Goal: Task Accomplishment & Management: Complete application form

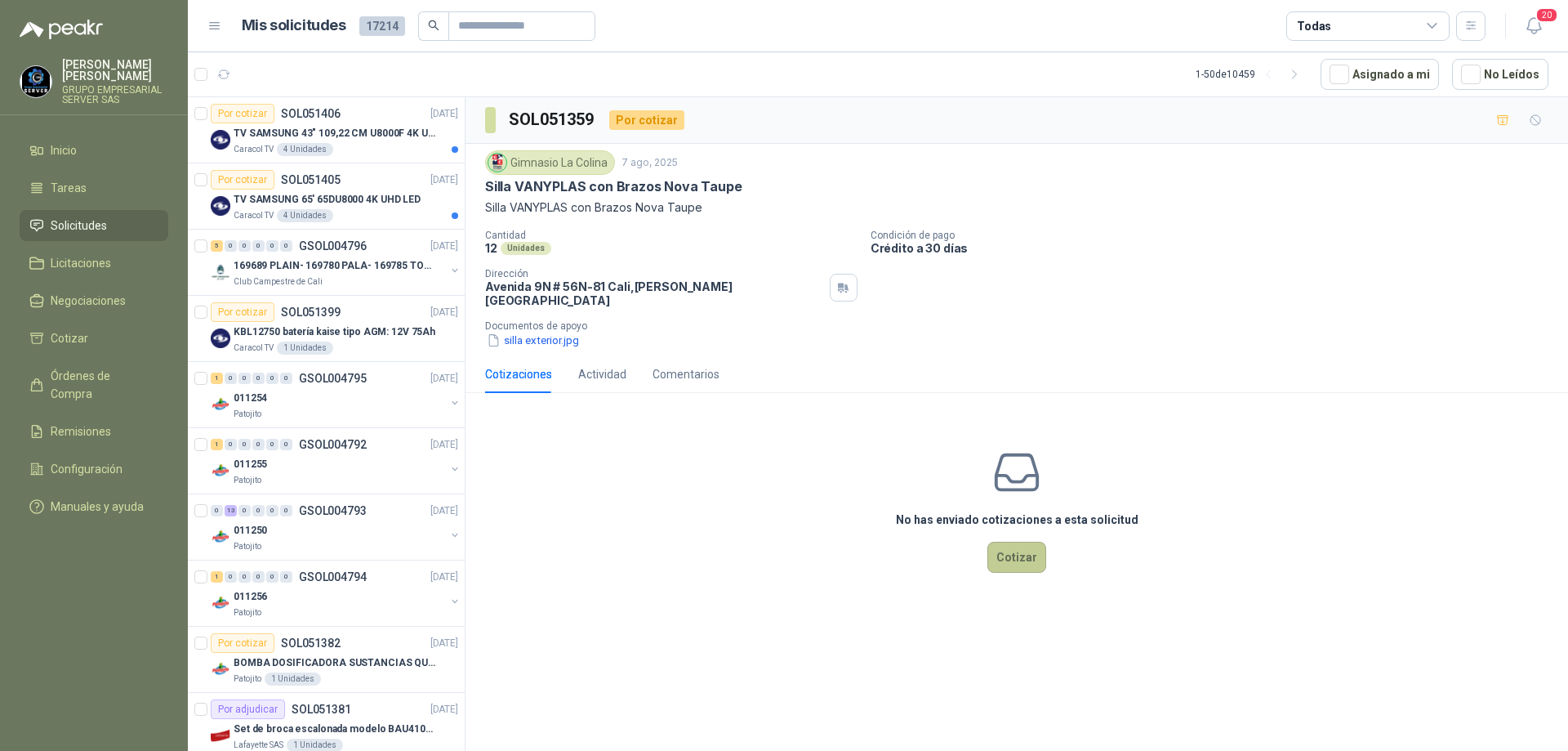
click at [1010, 548] on button "Cotizar" at bounding box center [1017, 557] width 59 height 31
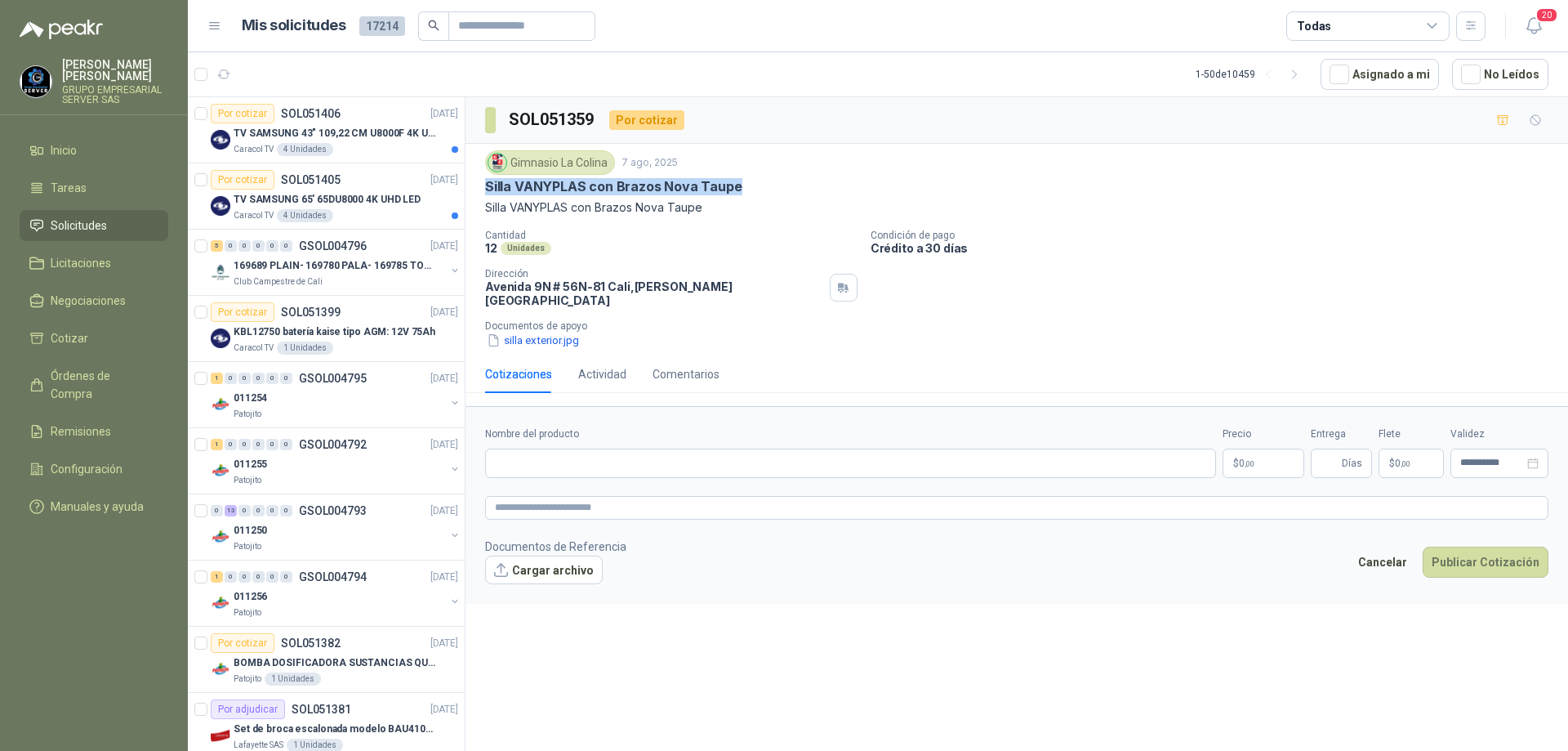
drag, startPoint x: 473, startPoint y: 186, endPoint x: 758, endPoint y: 190, distance: 285.0
click at [758, 190] on div "Gimnasio La Colina [DATE] Silla VANYPLAS con Brazos Nova Taupe Silla VANYPLAS c…" at bounding box center [1017, 249] width 1102 height 211
copy p "Silla VANYPLAS con Brazos Nova Taupe"
click at [595, 448] on input "Nombre del producto" at bounding box center [851, 463] width 731 height 29
paste input "**********"
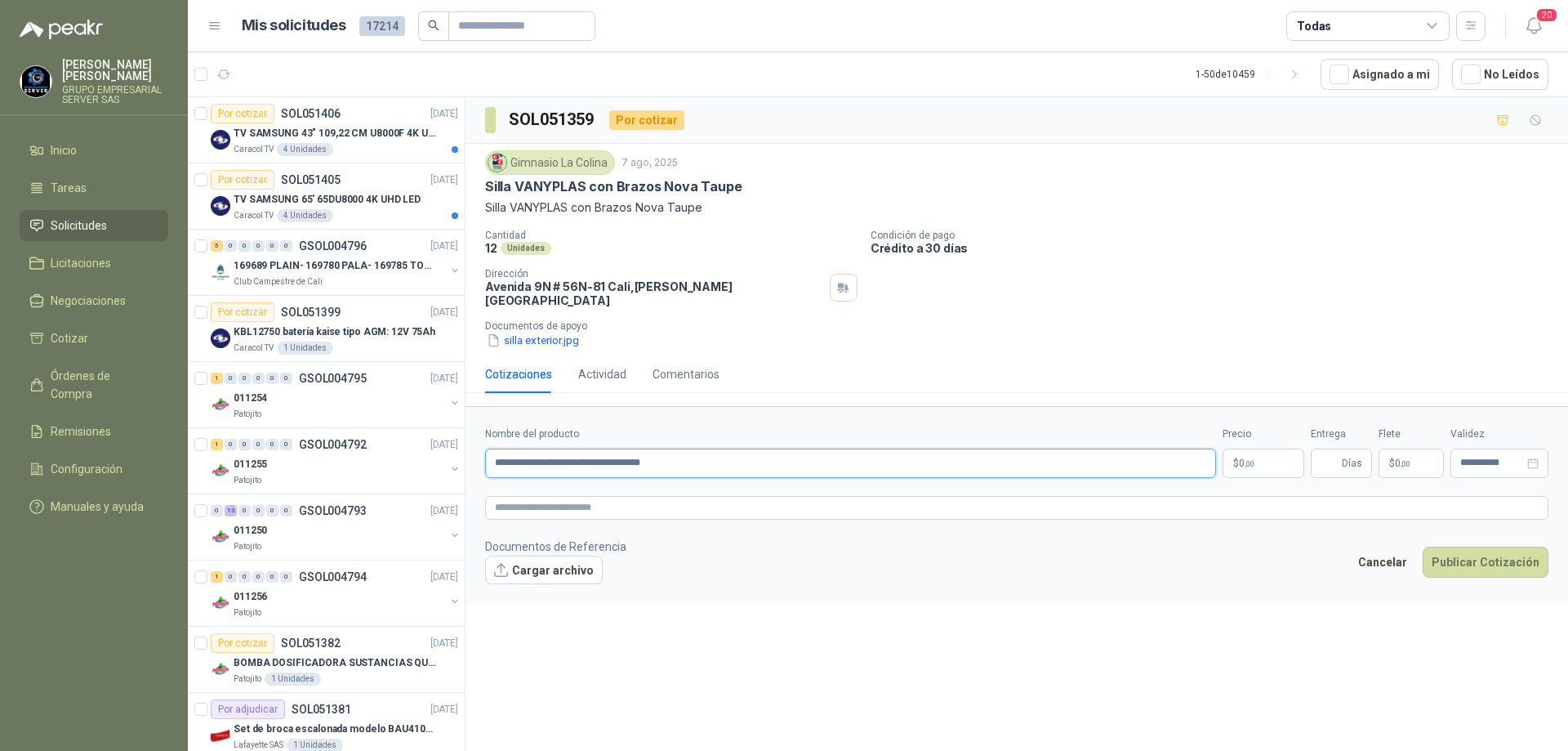
type input "**********"
click at [1255, 449] on body "[PERSON_NAME] GRUPO EMPRESARIAL SERVER SAS Inicio Tareas Solicitudes Licitacion…" at bounding box center [784, 376] width 1568 height 751
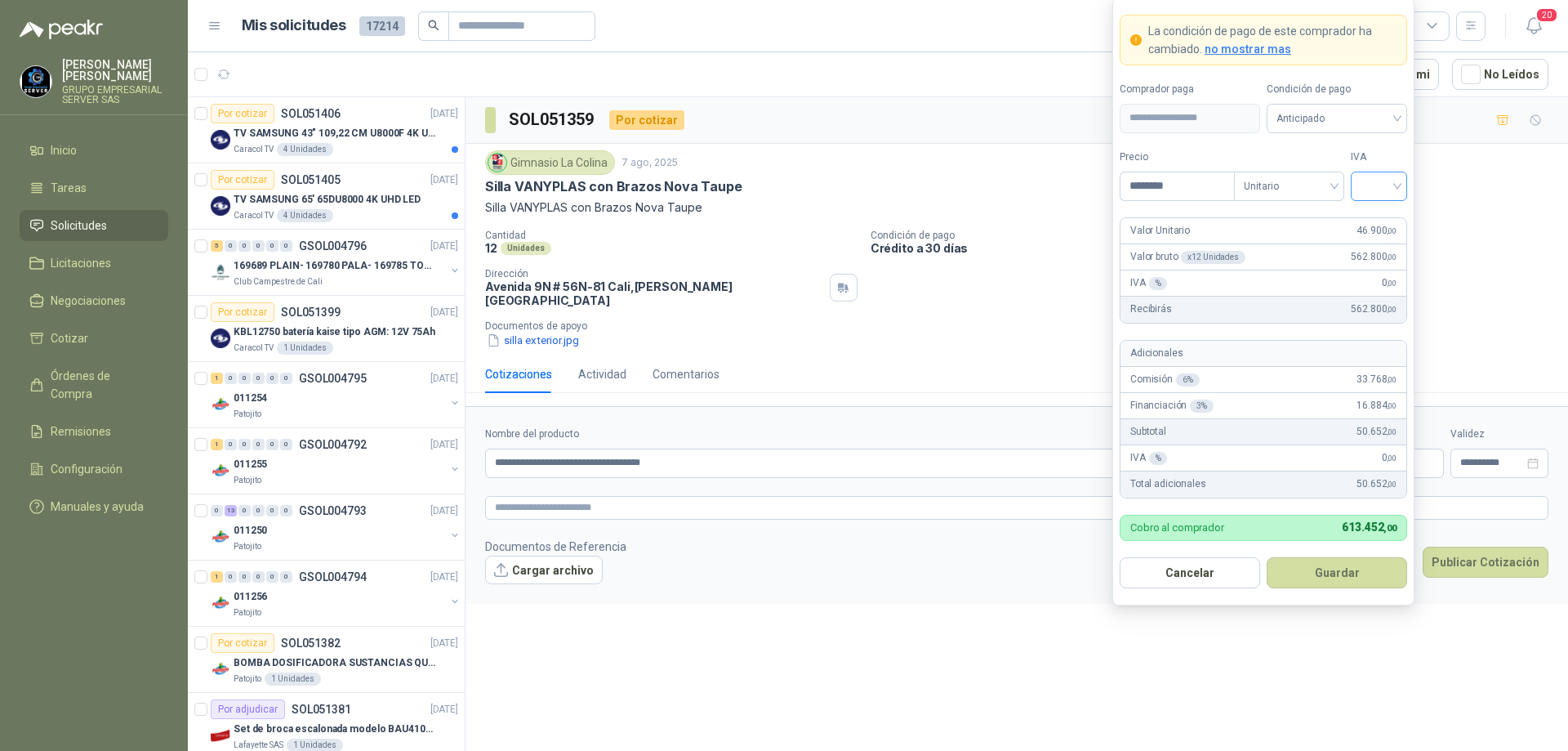
type input "********"
click at [1394, 184] on input "search" at bounding box center [1377, 184] width 36 height 25
click at [1376, 217] on div "19%" at bounding box center [1378, 219] width 30 height 18
click at [1376, 118] on span "Anticipado" at bounding box center [1336, 118] width 121 height 25
click at [1336, 178] on div "Crédito a 30 días" at bounding box center [1336, 178] width 114 height 18
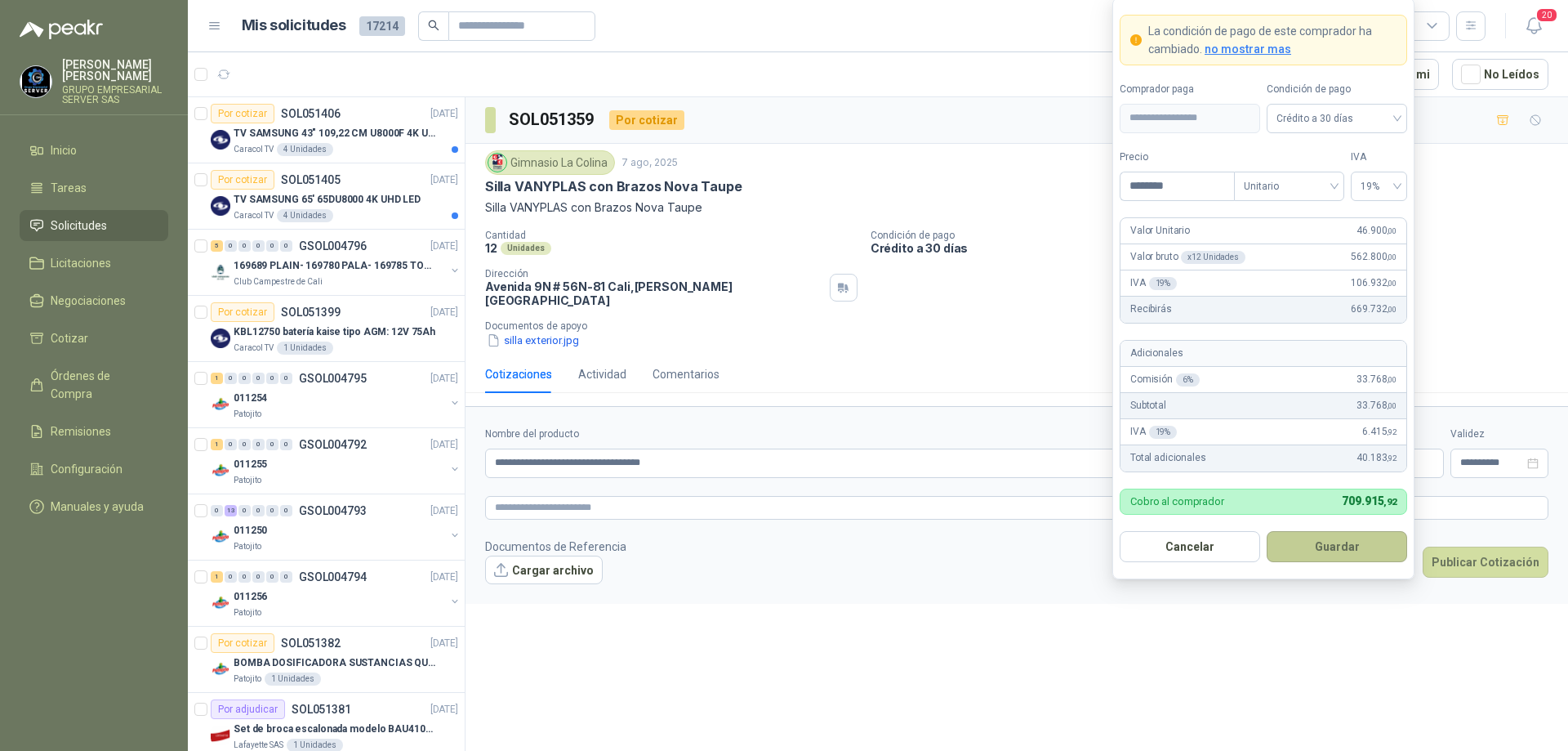
click at [1300, 547] on button "Guardar" at bounding box center [1336, 547] width 140 height 31
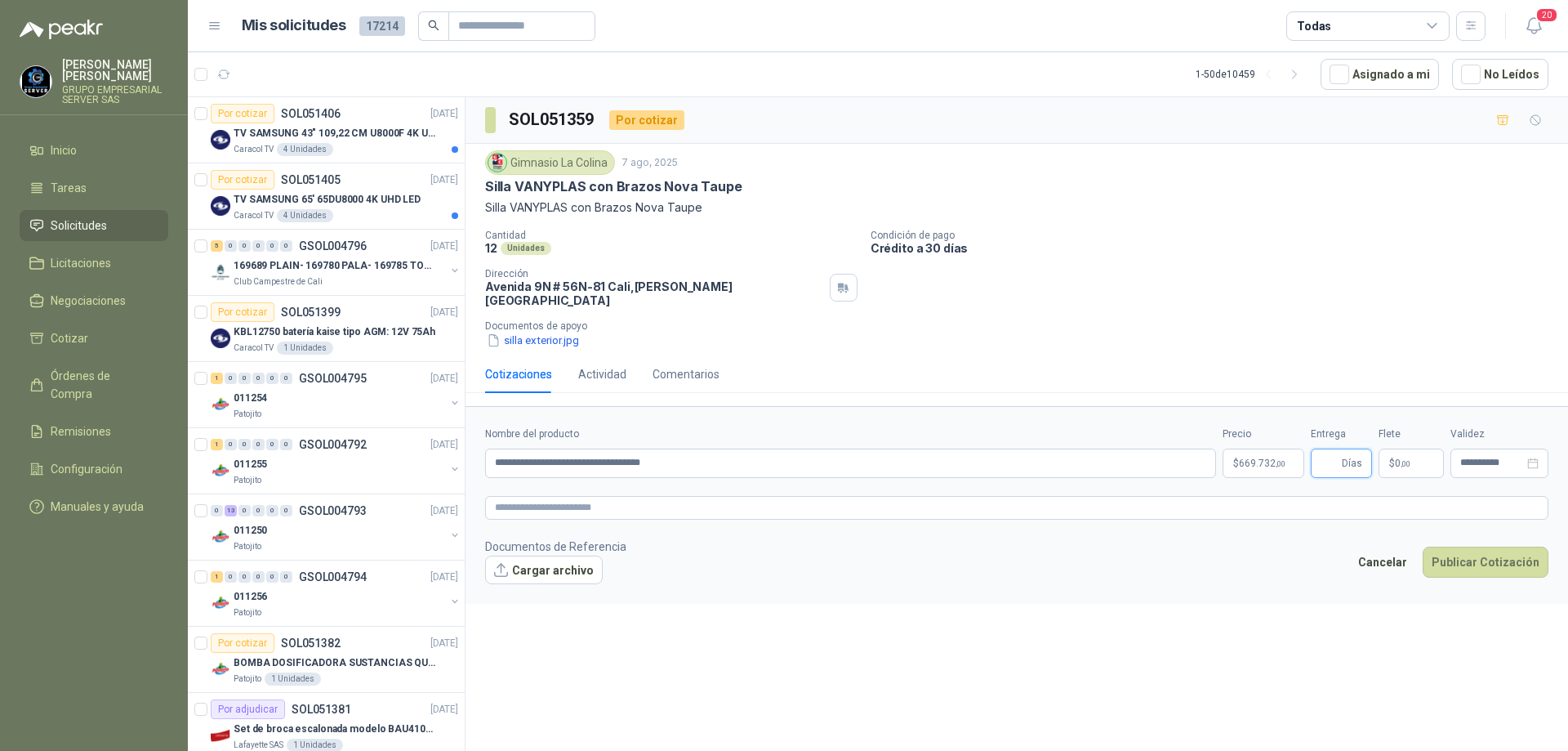
click at [1327, 457] on input "Entrega" at bounding box center [1329, 463] width 18 height 28
type input "*"
click at [1017, 495] on textarea at bounding box center [1017, 507] width 1063 height 24
click at [1533, 457] on icon "close-circle" at bounding box center [1533, 463] width 12 height 12
click at [1508, 457] on input at bounding box center [1491, 462] width 64 height 11
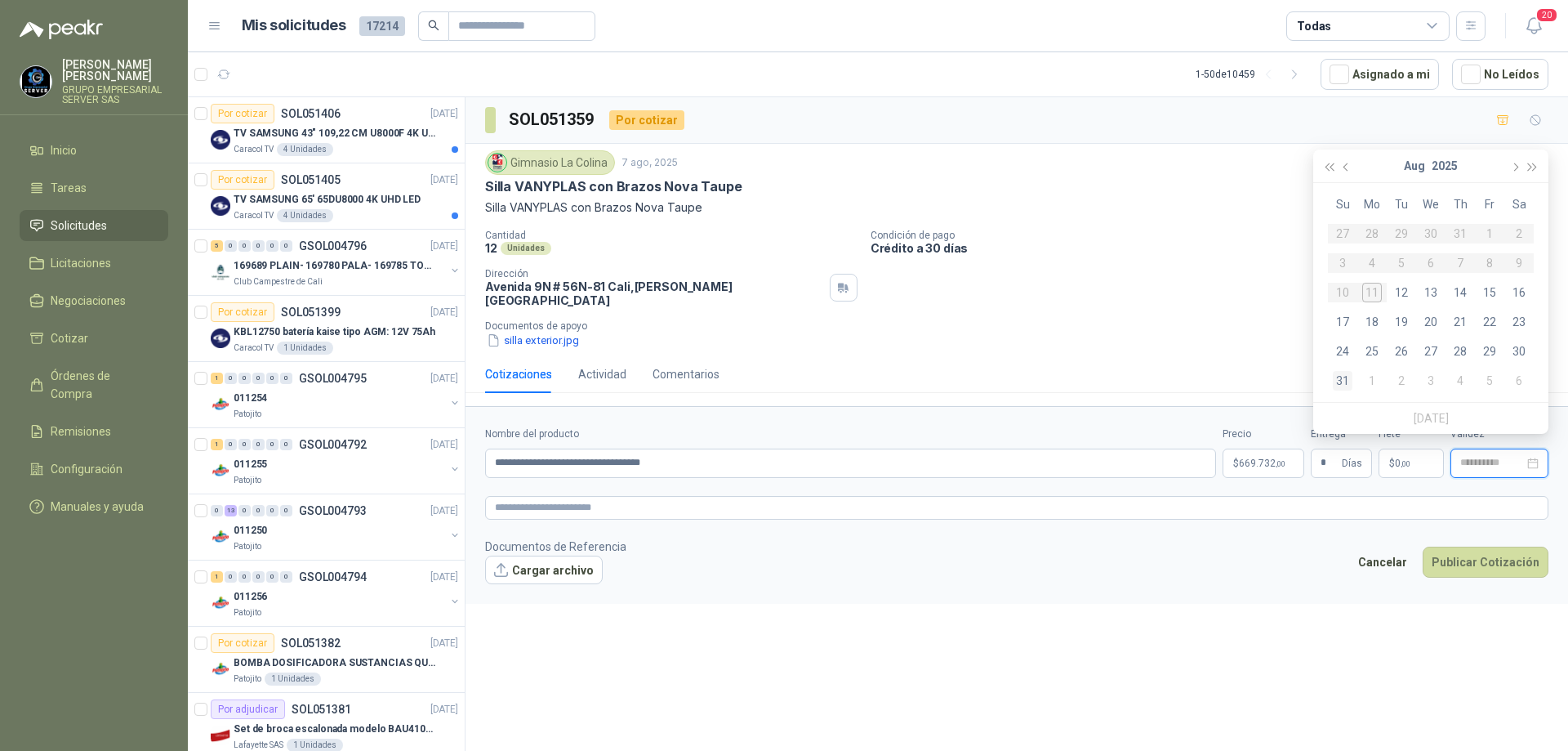
type input "**********"
click at [1340, 384] on div "31" at bounding box center [1342, 380] width 20 height 20
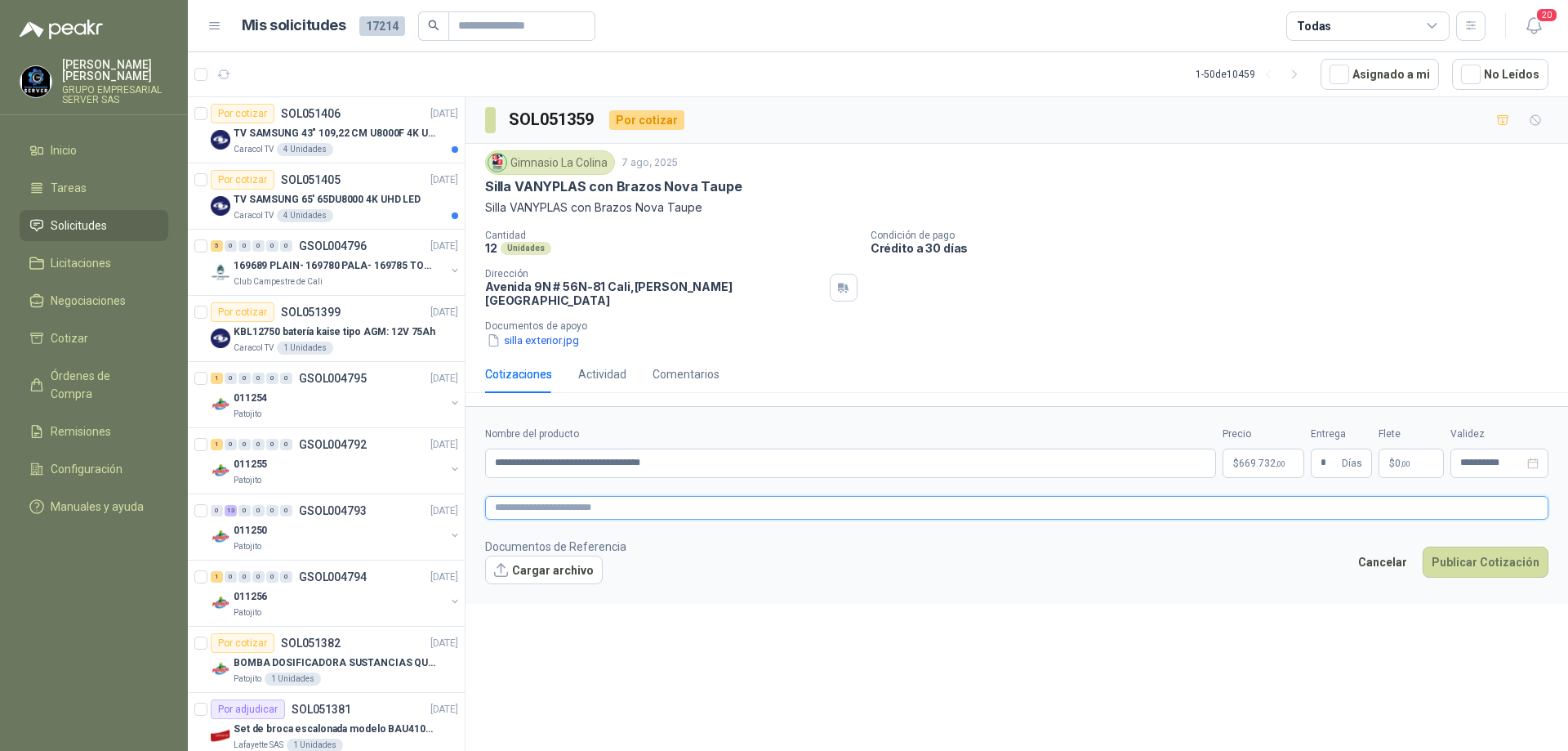
click at [1152, 500] on textarea at bounding box center [1017, 507] width 1063 height 24
click at [764, 467] on form "**********" at bounding box center [1017, 504] width 1102 height 198
click at [1467, 551] on button "Publicar Cotización" at bounding box center [1485, 562] width 126 height 31
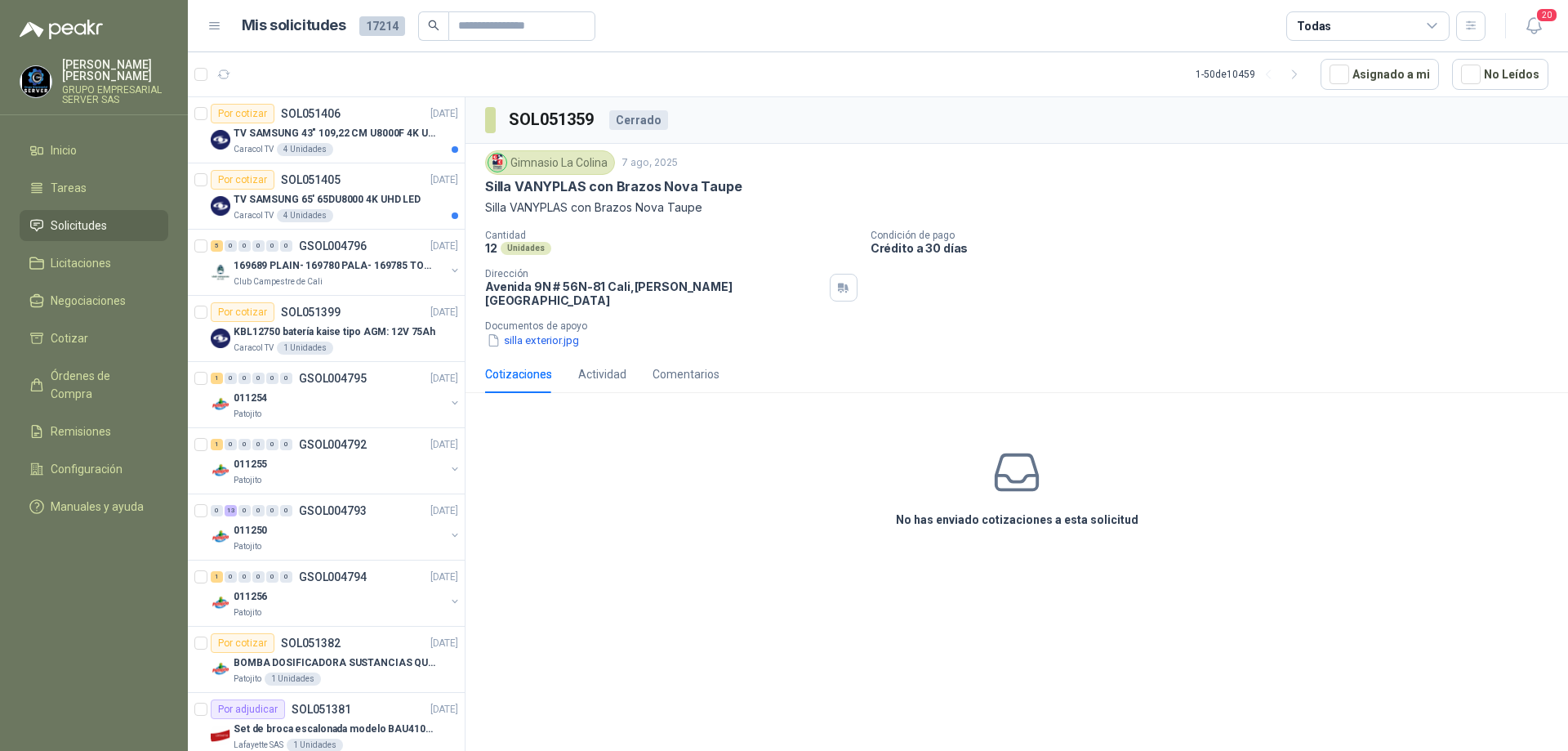
click at [530, 365] on div "Cotizaciones" at bounding box center [519, 374] width 67 height 18
click at [1026, 486] on icon at bounding box center [1017, 473] width 51 height 51
drag, startPoint x: 1022, startPoint y: 487, endPoint x: 825, endPoint y: 412, distance: 210.8
click at [971, 456] on div "No has enviado cotizaciones a esta solicitud" at bounding box center [1017, 488] width 1102 height 164
click at [591, 369] on div "Actividad" at bounding box center [601, 374] width 48 height 18
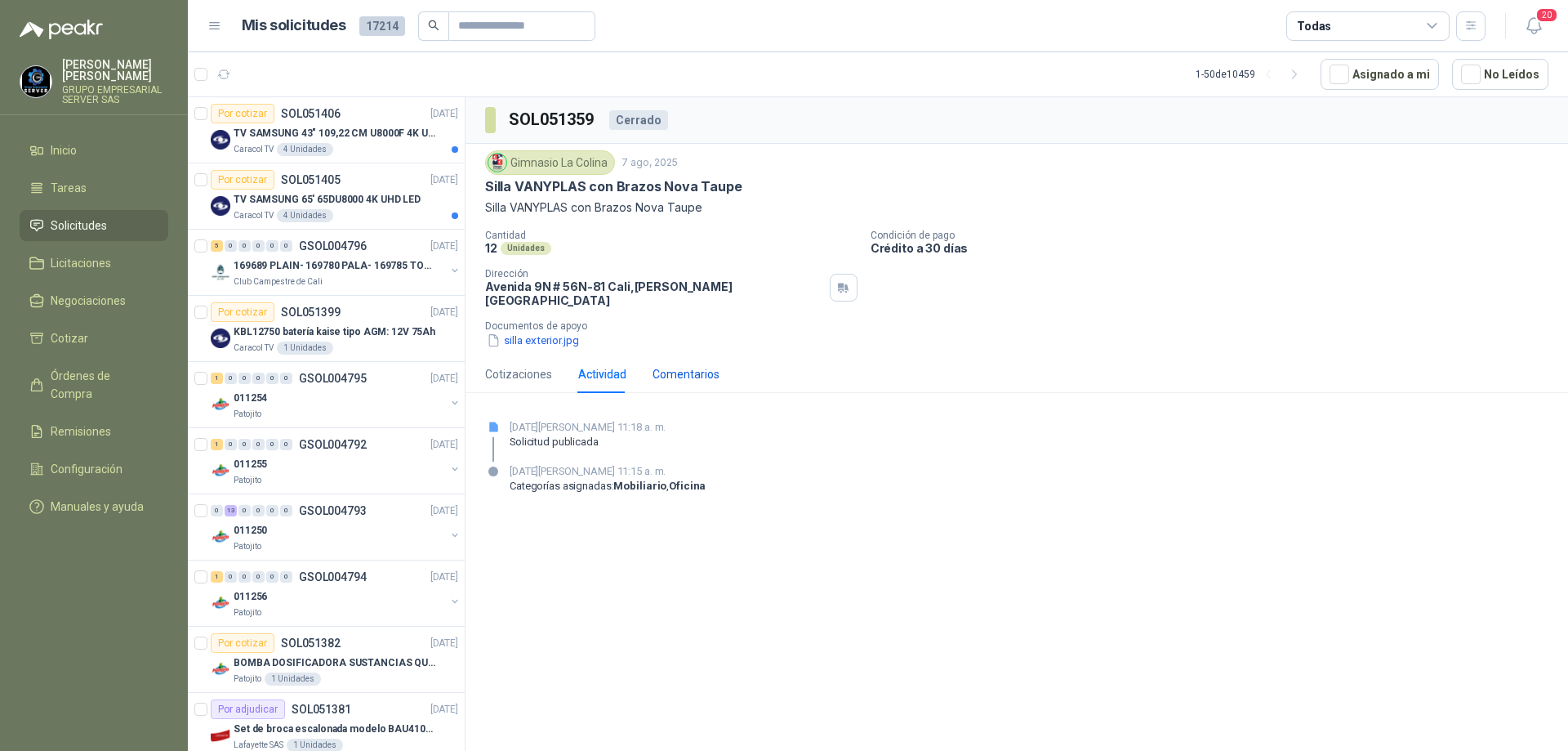
click at [692, 366] on div "Comentarios" at bounding box center [686, 374] width 67 height 18
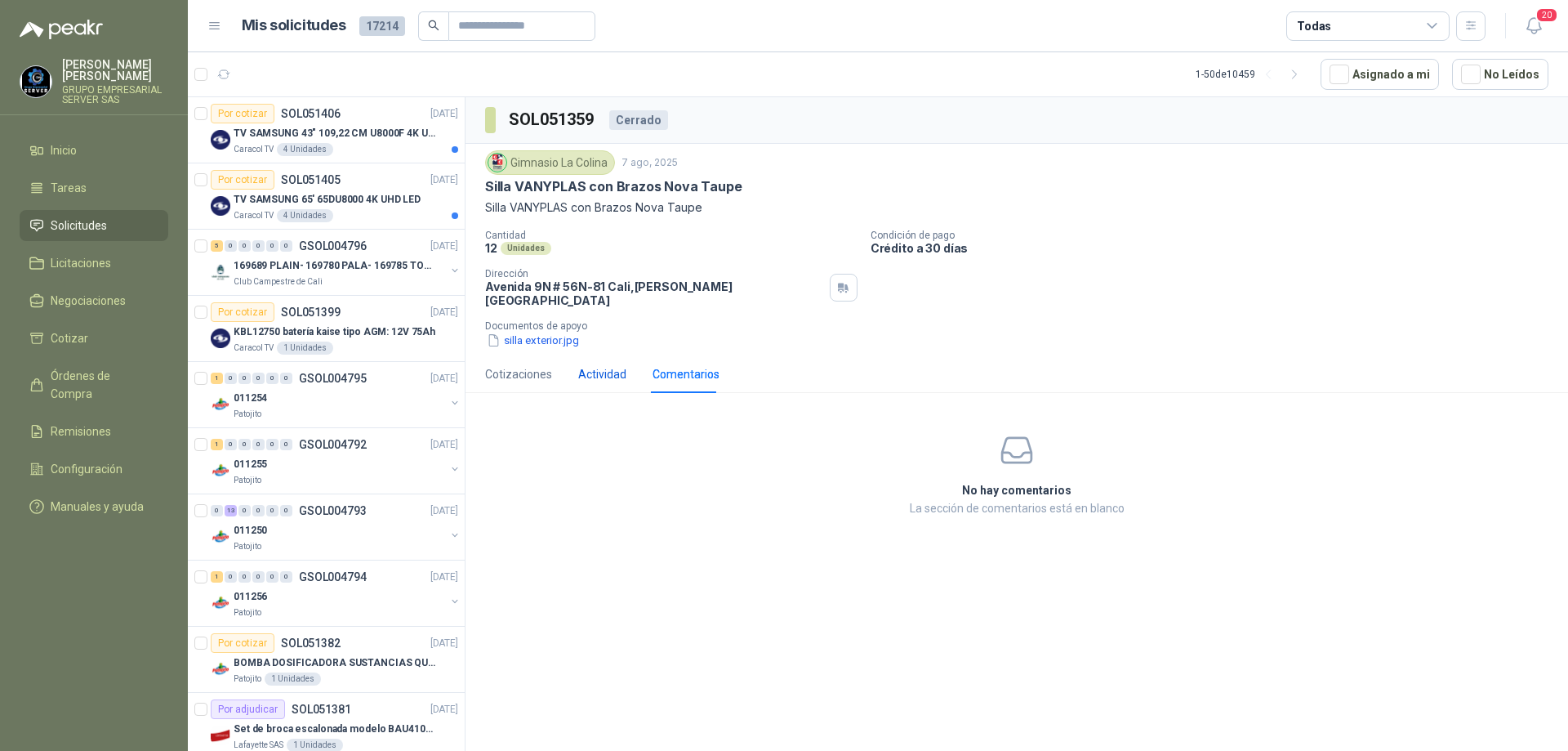
click at [619, 367] on div "Actividad" at bounding box center [601, 374] width 48 height 18
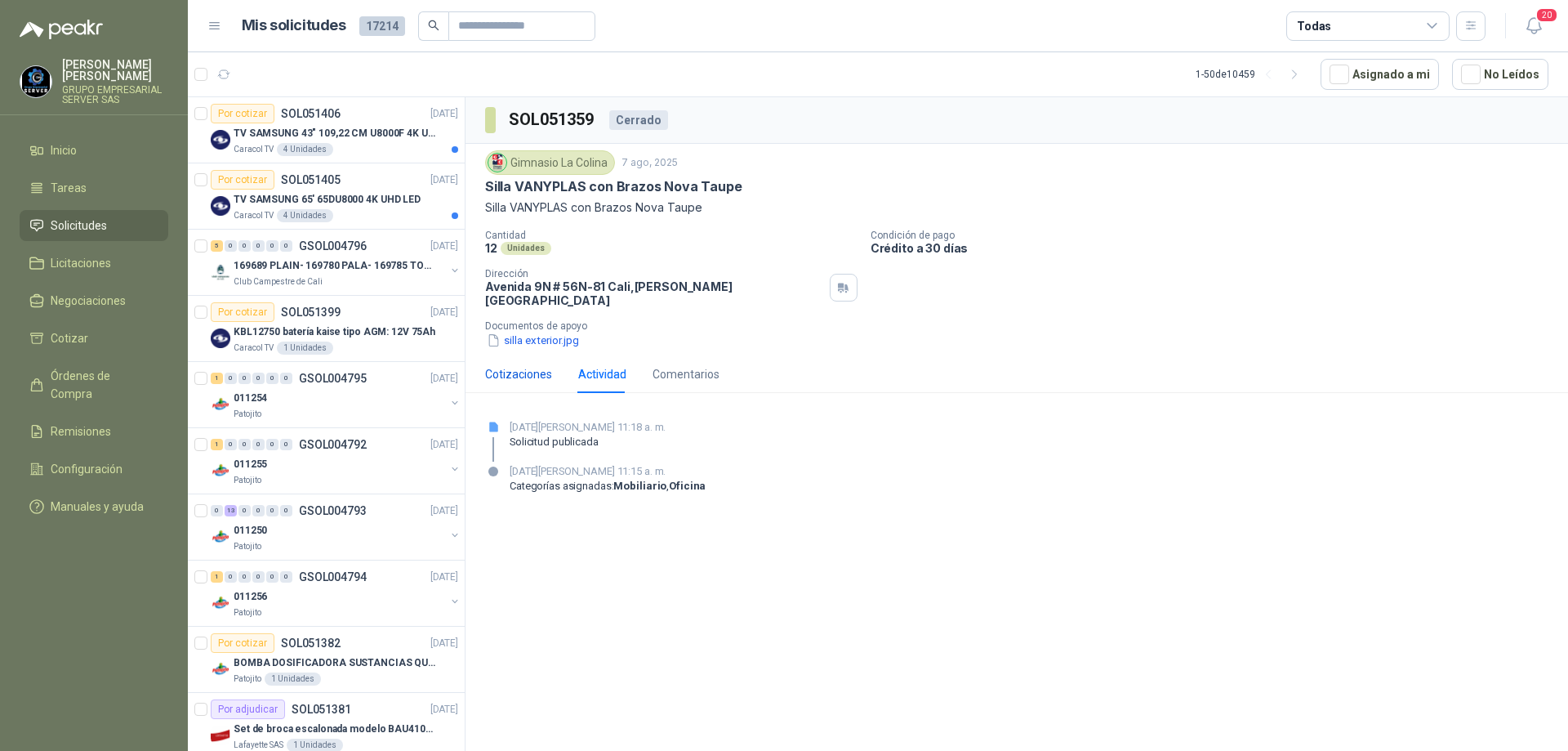
click at [519, 365] on div "Cotizaciones" at bounding box center [519, 374] width 67 height 18
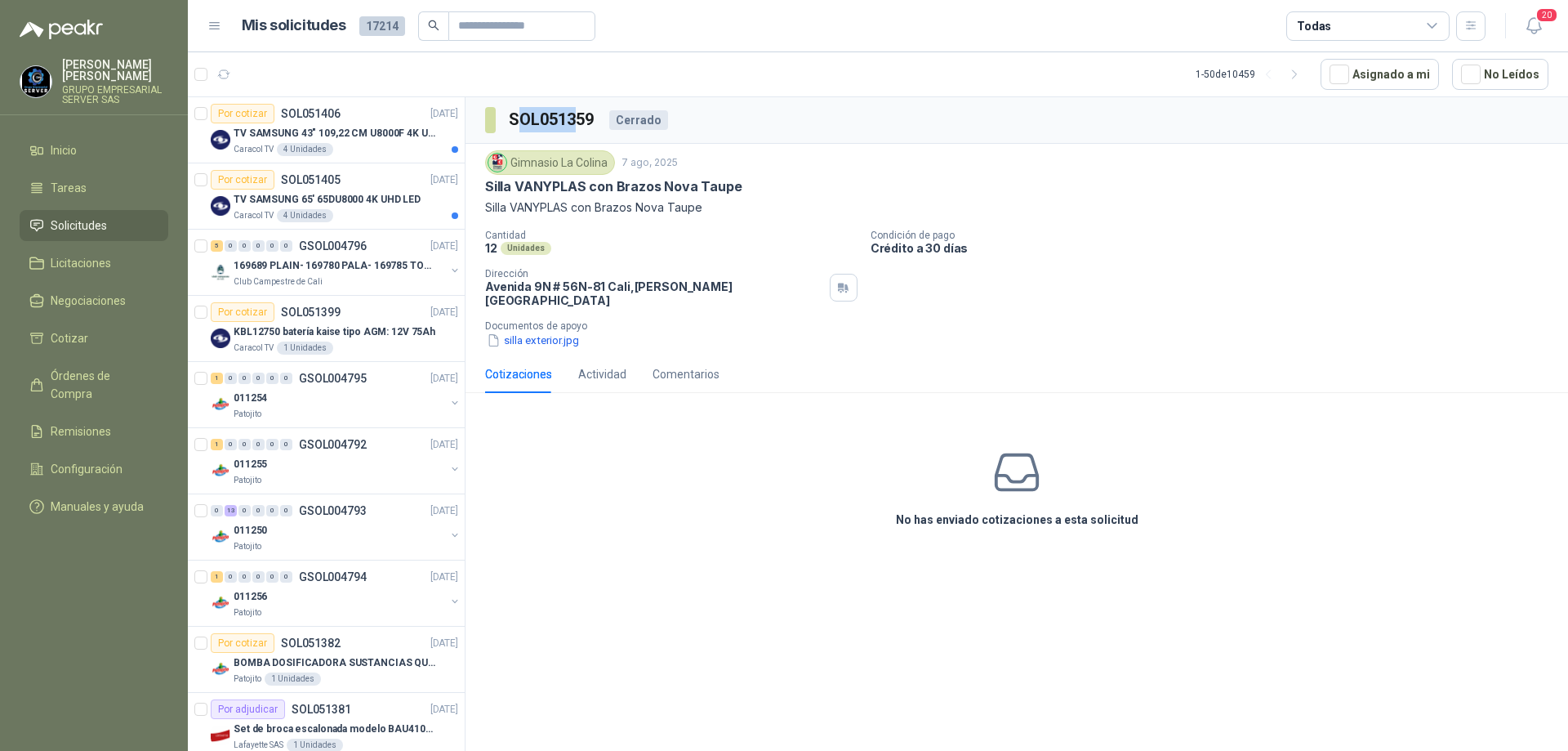
drag, startPoint x: 515, startPoint y: 120, endPoint x: 556, endPoint y: 124, distance: 41.2
click at [578, 126] on h3 "SOL051359" at bounding box center [552, 120] width 87 height 26
drag, startPoint x: 507, startPoint y: 118, endPoint x: 596, endPoint y: 136, distance: 90.8
click at [596, 136] on div "SOL051359 Cerrado" at bounding box center [1017, 120] width 1102 height 46
copy h3 "SOL051359"
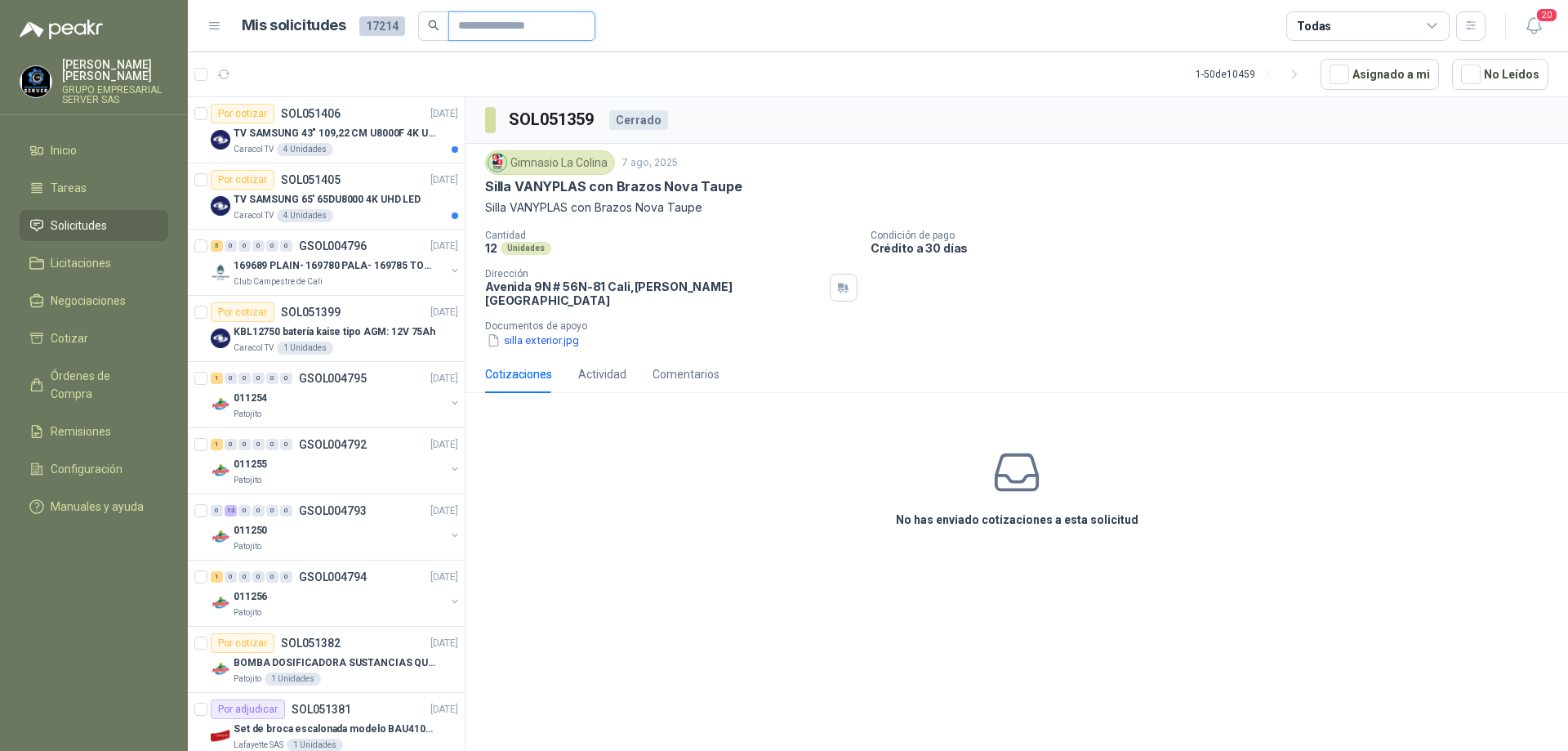
click at [495, 21] on input "text" at bounding box center [515, 26] width 114 height 28
paste input "*********"
type input "*********"
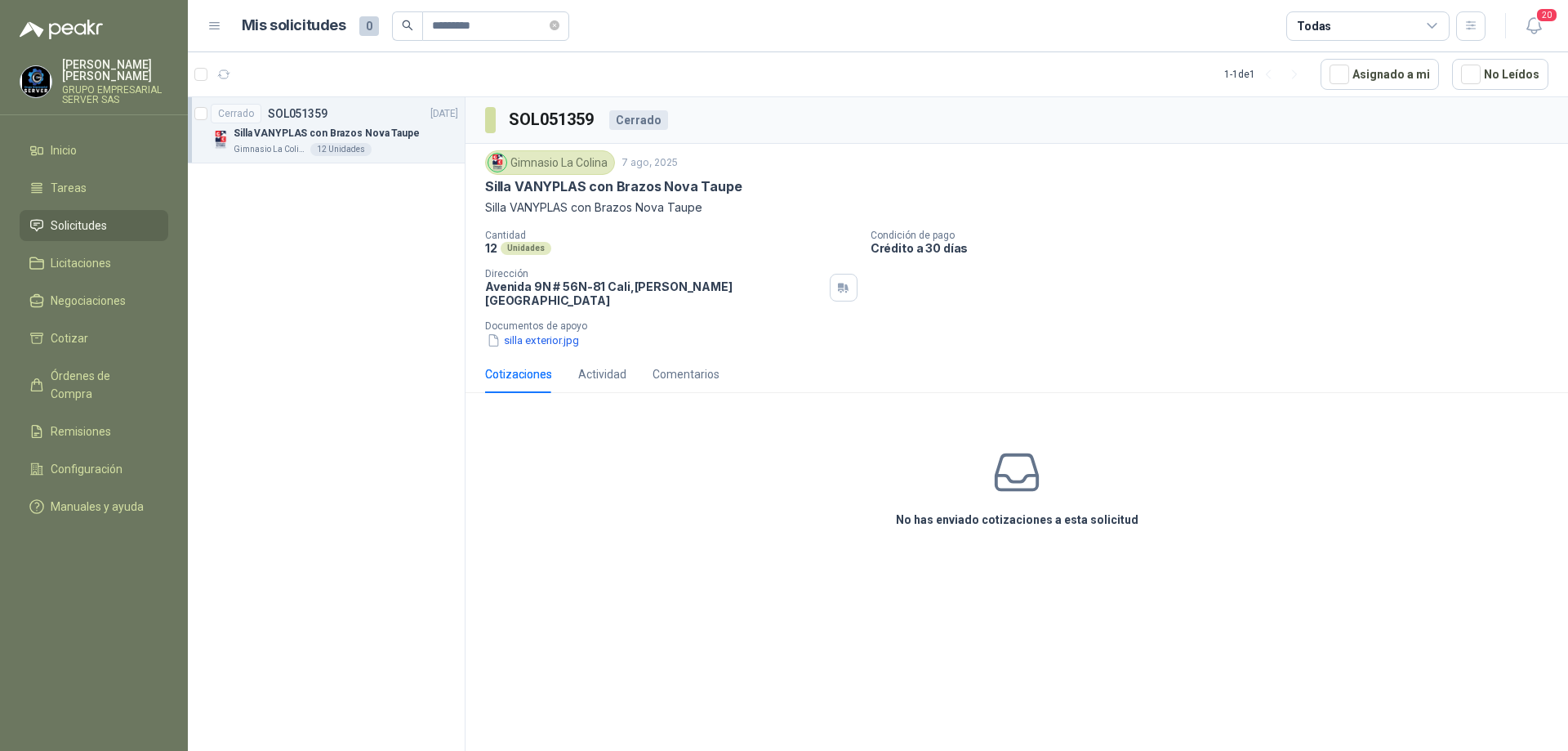
click at [275, 136] on p "Silla VANYPLAS con Brazos Nova Taupe" at bounding box center [326, 134] width 186 height 16
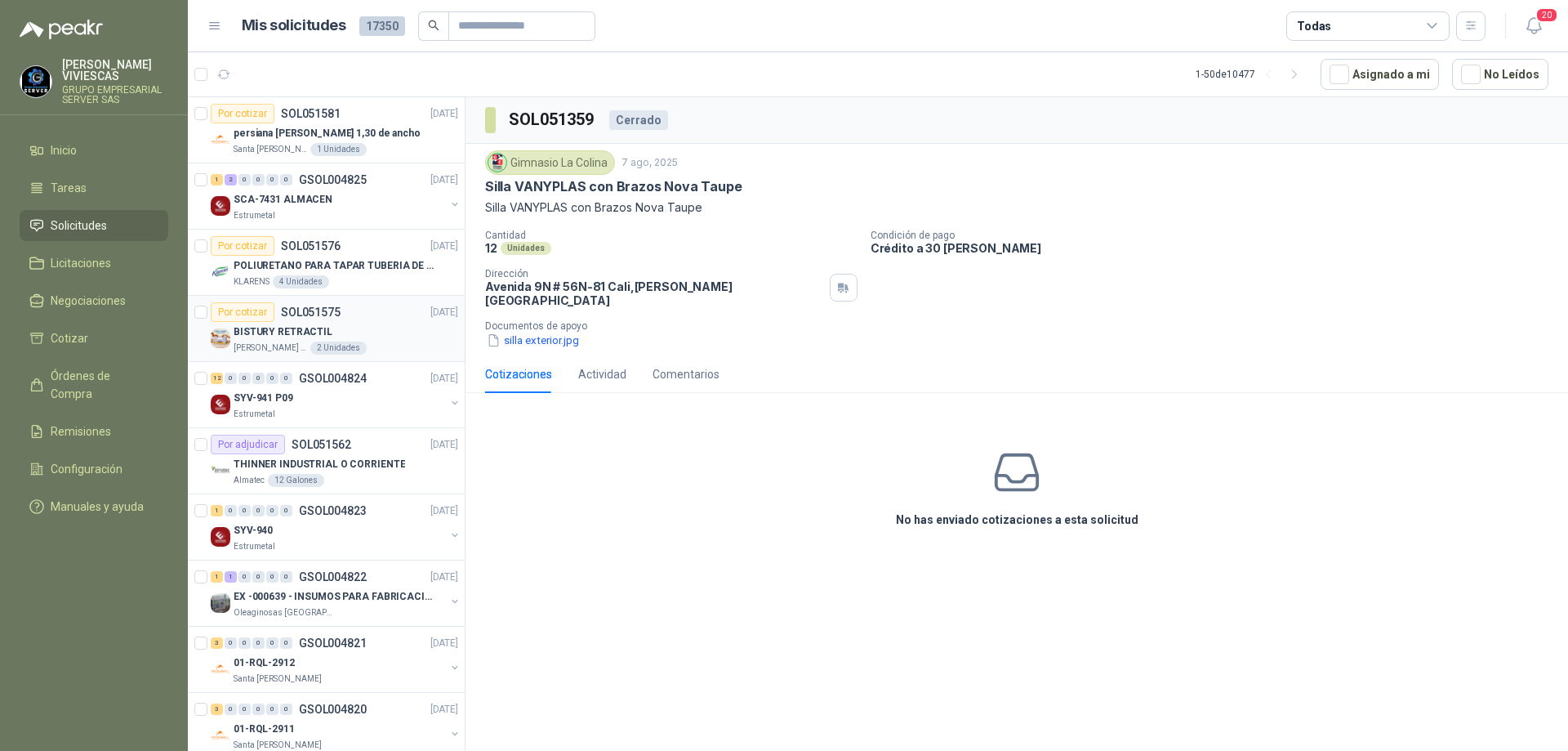
click at [409, 336] on div "BISTURY RETRACTIL" at bounding box center [346, 331] width 225 height 20
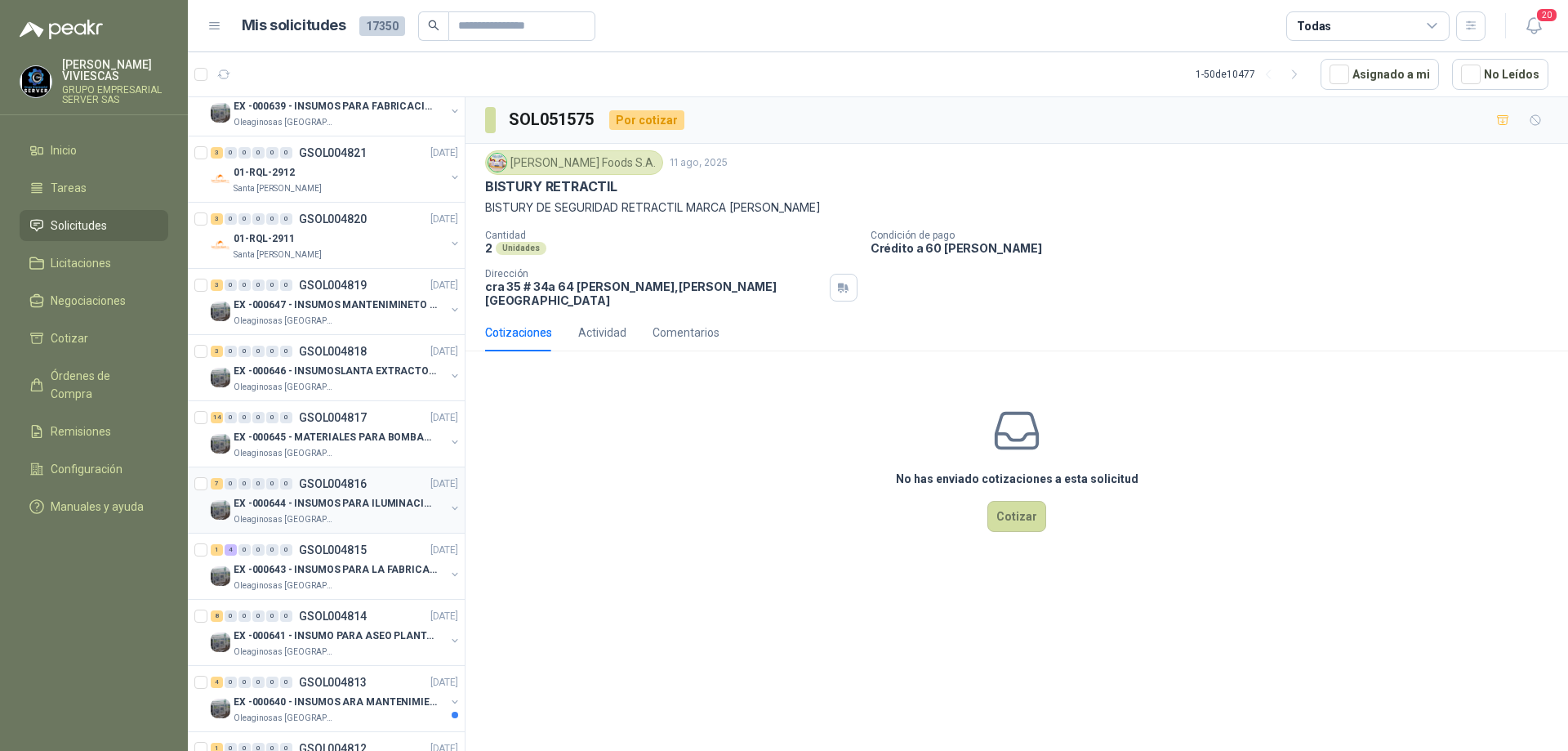
scroll to position [735, 0]
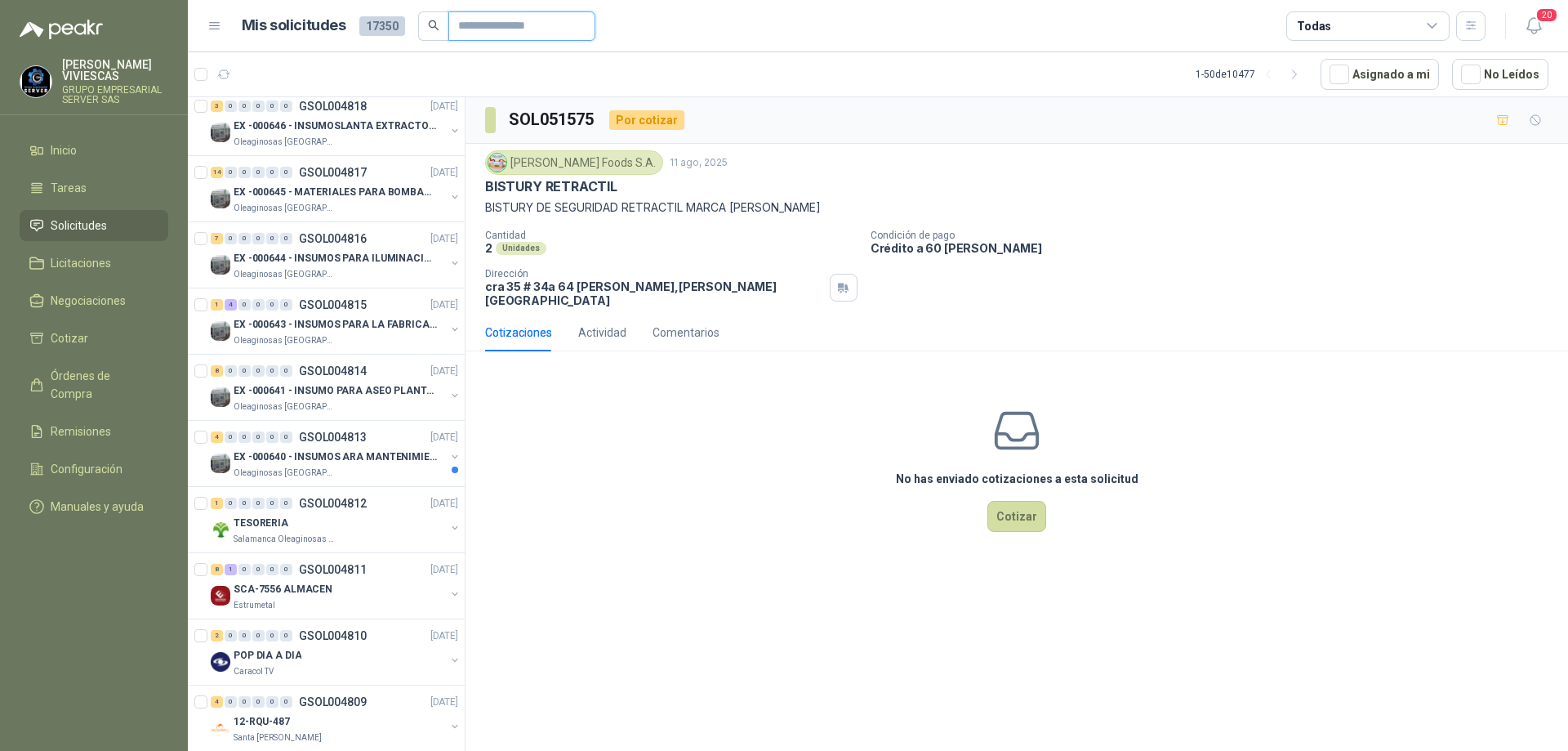
click at [476, 27] on input "text" at bounding box center [515, 26] width 114 height 28
type input "********"
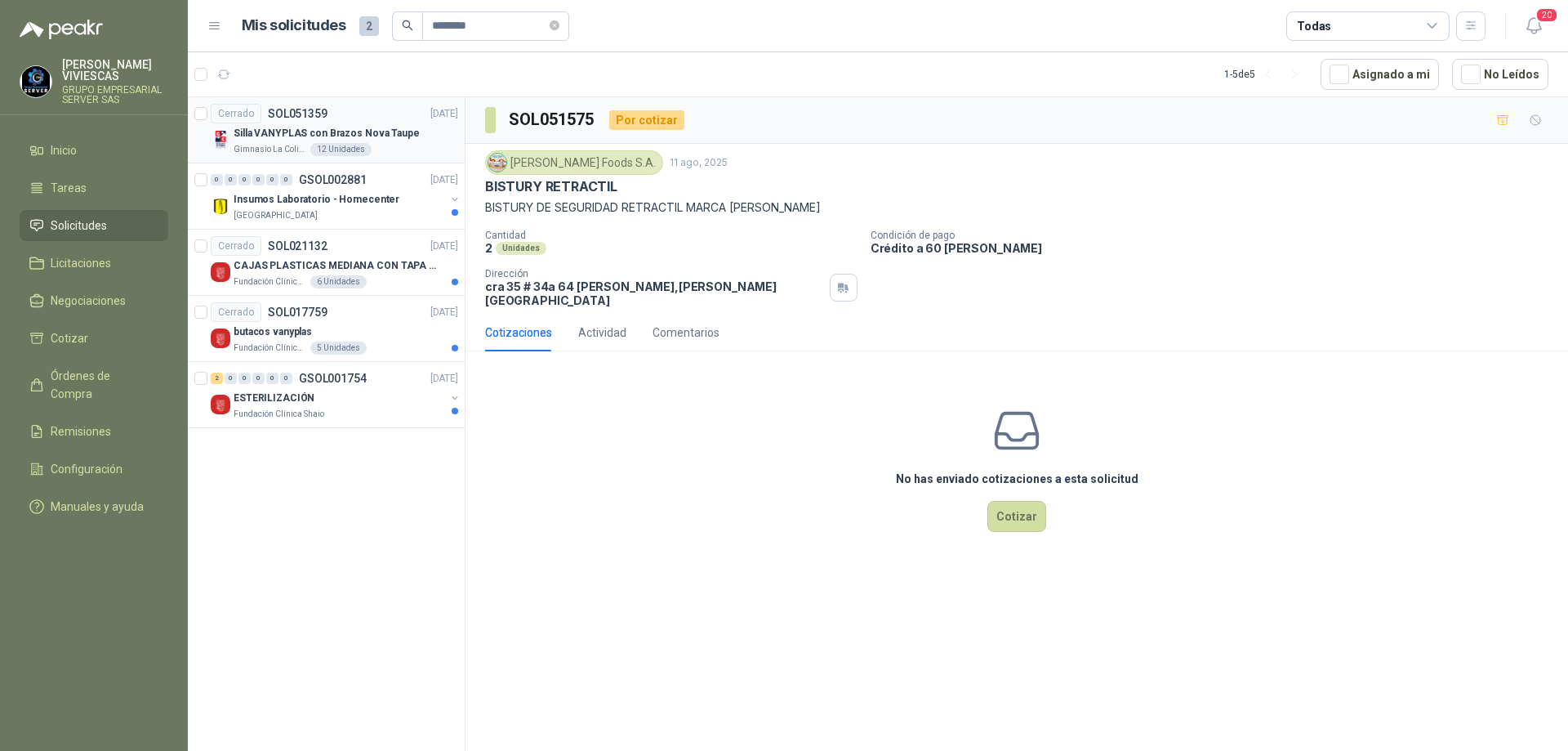
click at [269, 143] on div "Silla VANYPLAS con Brazos Nova Taupe" at bounding box center [346, 133] width 225 height 20
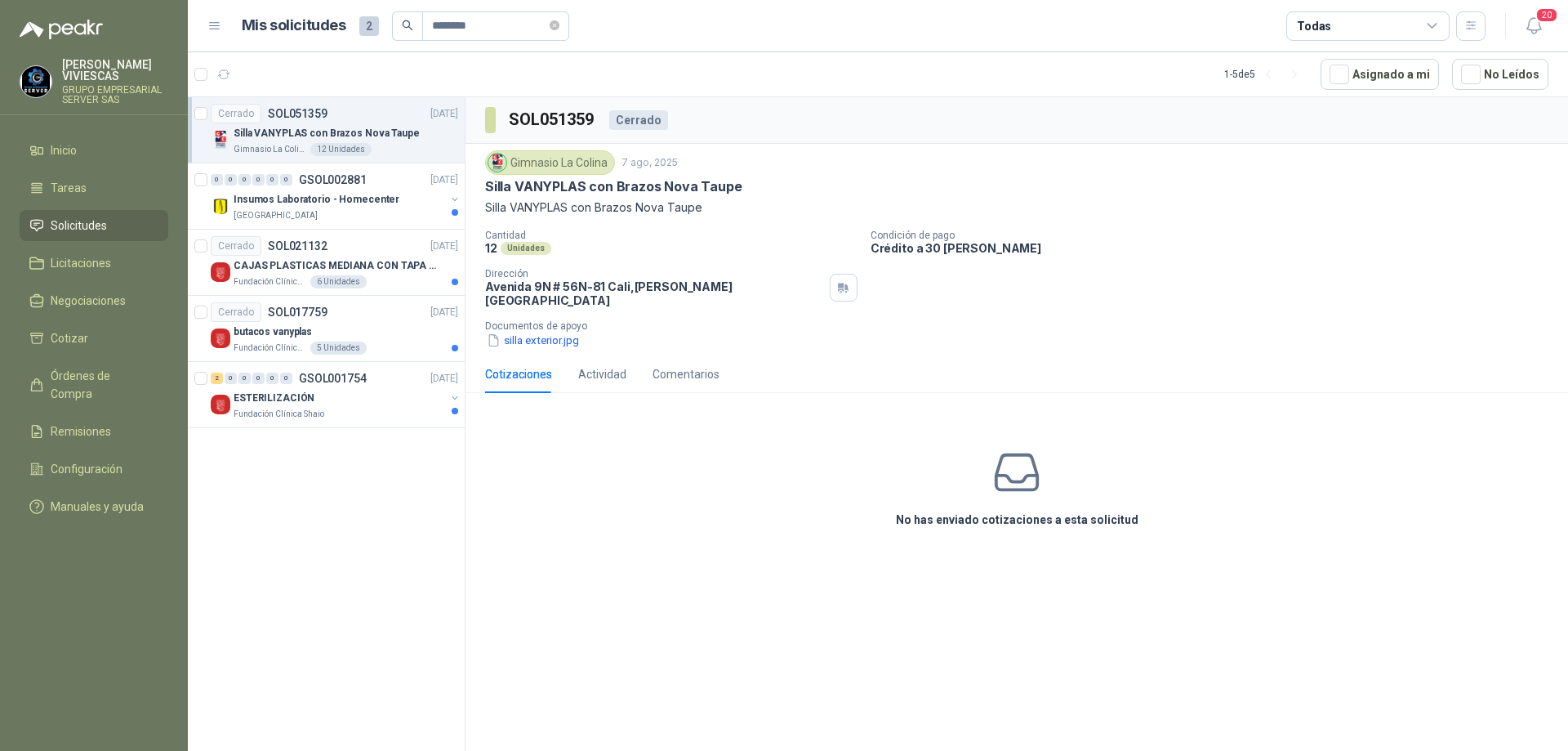
click at [548, 157] on div "Gimnasio La Colina" at bounding box center [550, 162] width 130 height 25
click at [628, 110] on div "Cerrado" at bounding box center [639, 120] width 59 height 20
click at [581, 288] on p "Avenida 9N # 56N-81 Cali , Valle del Cauca" at bounding box center [654, 293] width 338 height 28
click at [1054, 475] on div "No has enviado cotizaciones a esta solicitud" at bounding box center [1017, 488] width 1102 height 164
click at [679, 365] on div "Comentarios" at bounding box center [686, 374] width 67 height 18
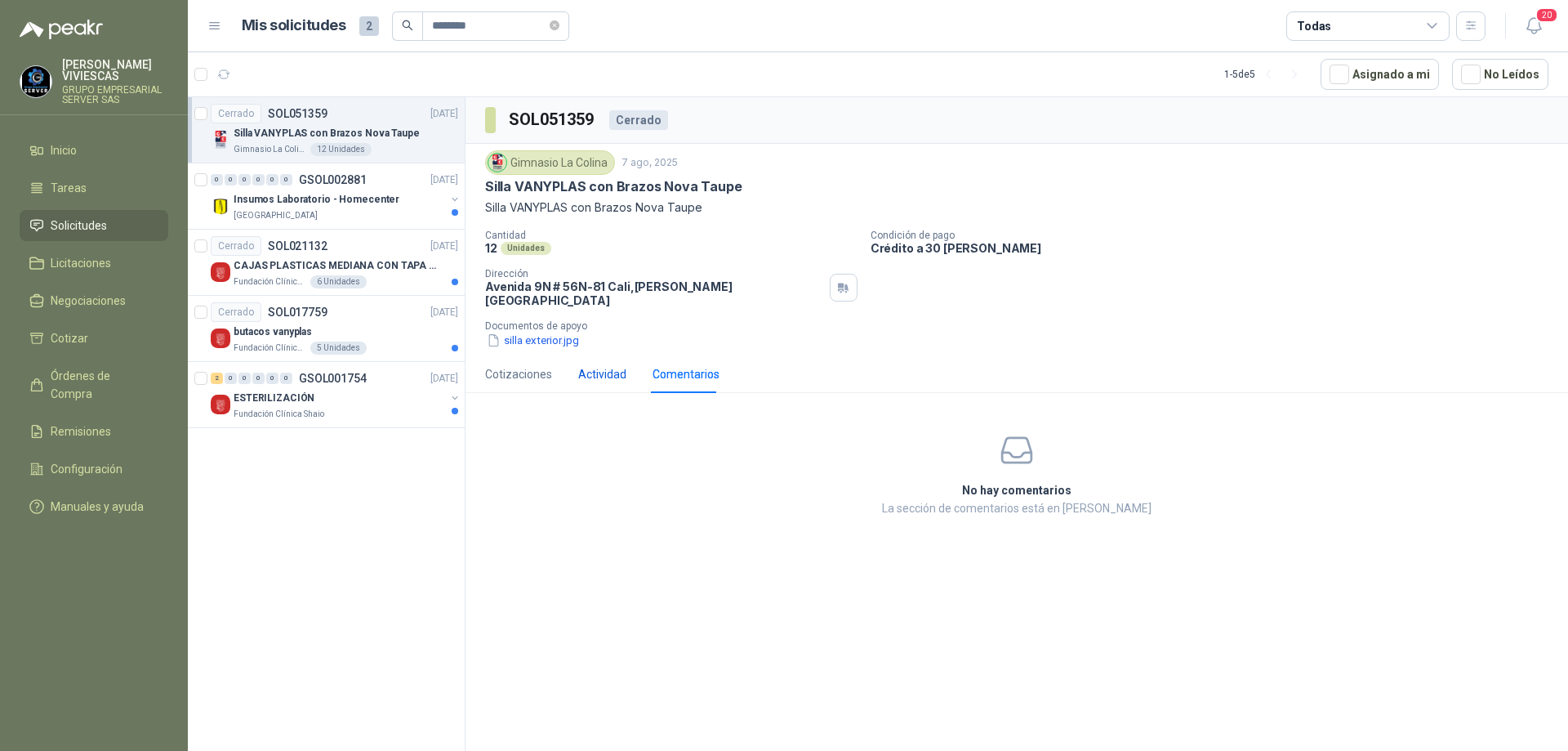
click at [601, 367] on div "Actividad" at bounding box center [601, 374] width 48 height 18
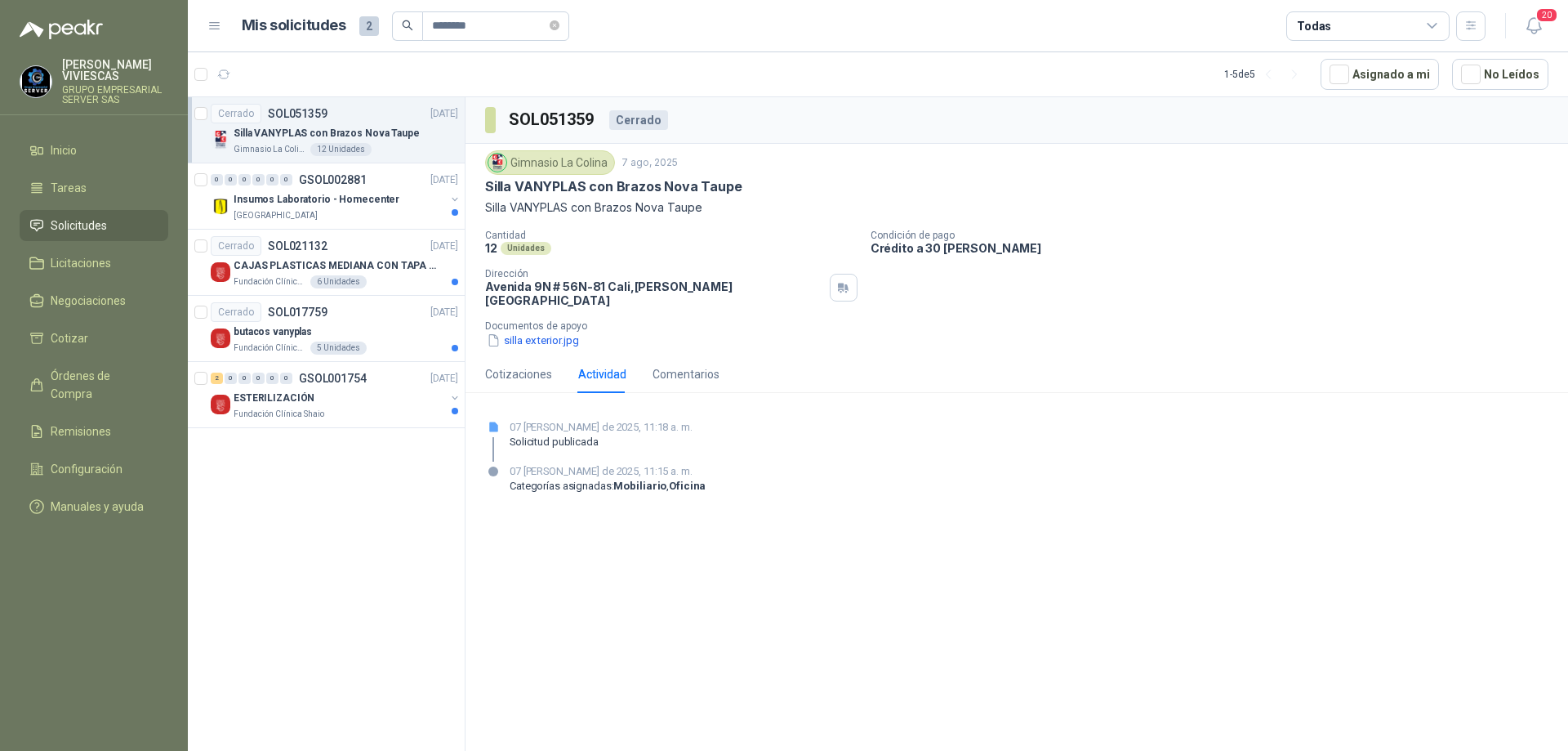
click at [552, 166] on div "Gimnasio La Colina" at bounding box center [550, 162] width 130 height 25
click at [538, 207] on p "Silla VANYPLAS con Brazos Nova Taupe" at bounding box center [1017, 207] width 1063 height 18
click at [634, 269] on p "Dirección" at bounding box center [654, 274] width 338 height 12
click at [620, 376] on div "Actividad" at bounding box center [601, 374] width 48 height 37
click at [621, 445] on div "07 de agosto de 2025, 11:18 a. m. Solicitud publicada" at bounding box center [601, 439] width 183 height 42
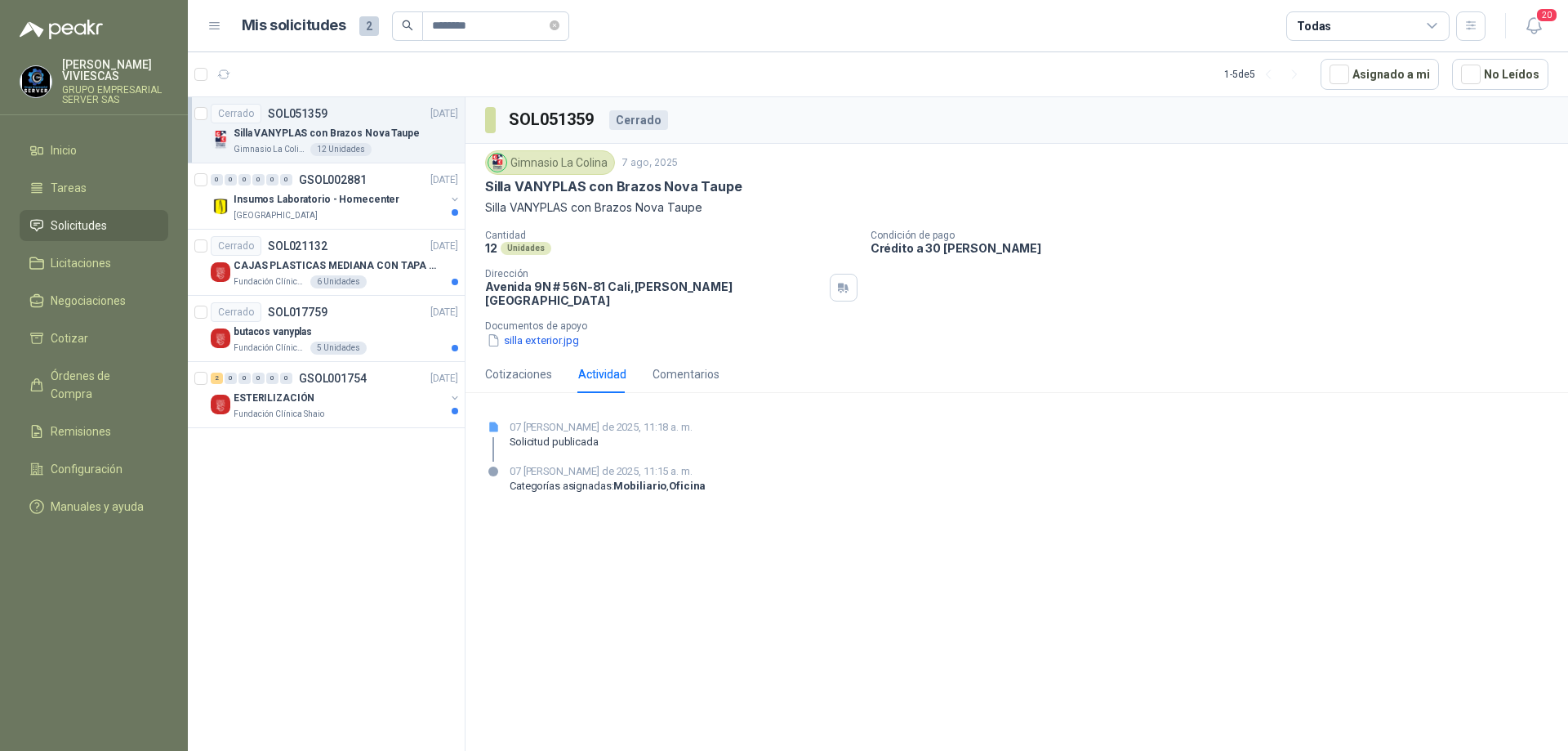
click at [617, 441] on div "07 de agosto de 2025, 11:18 a. m. Solicitud publicada" at bounding box center [601, 439] width 183 height 42
